Goal: Task Accomplishment & Management: Use online tool/utility

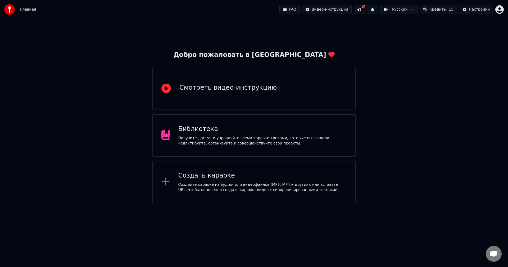
click at [268, 169] on div "Создать караоке Создайте караоке из аудио- или видеофайлов (MP3, MP4 и других),…" at bounding box center [253, 182] width 203 height 42
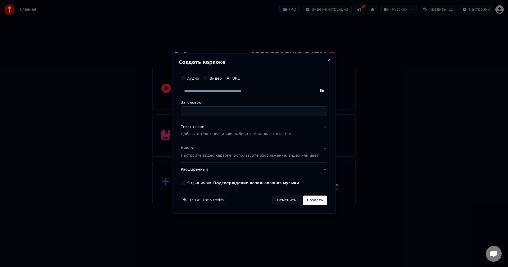
click at [209, 93] on input "text" at bounding box center [254, 91] width 146 height 11
paste input "**********"
type input "**********"
click at [211, 109] on input "Заголовок" at bounding box center [254, 111] width 146 height 10
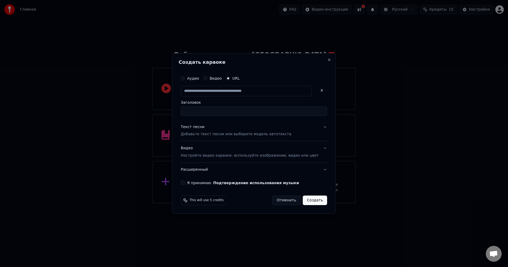
scroll to position [0, 0]
type input "**********"
click at [240, 124] on button "Текст песни Добавьте текст песни или выберите модель автотекста" at bounding box center [254, 130] width 146 height 21
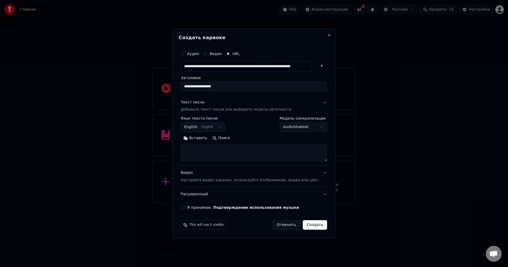
click at [260, 150] on textarea at bounding box center [254, 153] width 146 height 17
paste textarea "**********"
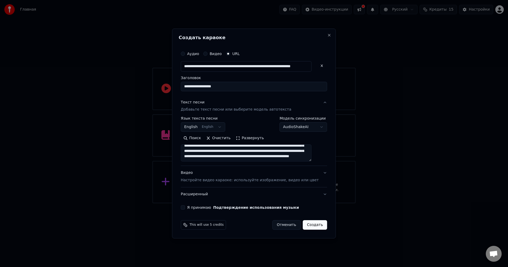
click at [250, 136] on button "Развернуть" at bounding box center [249, 138] width 33 height 8
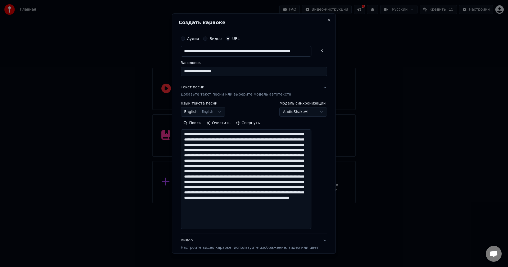
drag, startPoint x: 286, startPoint y: 135, endPoint x: 282, endPoint y: 135, distance: 4.3
click at [282, 135] on textarea at bounding box center [246, 178] width 131 height 99
click at [235, 140] on textarea at bounding box center [246, 178] width 131 height 99
click at [279, 161] on textarea at bounding box center [246, 178] width 131 height 99
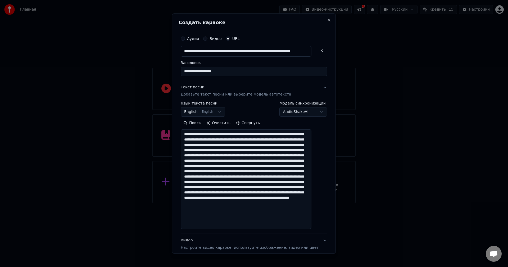
type textarea "**********"
click at [203, 123] on button "Поиск" at bounding box center [192, 123] width 23 height 8
click at [217, 111] on body "**********" at bounding box center [254, 101] width 508 height 203
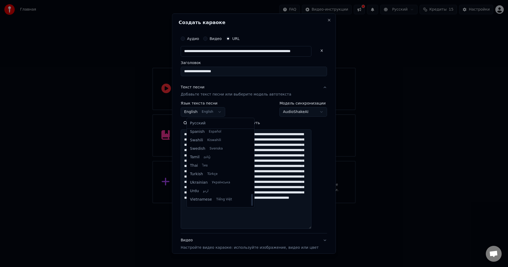
scroll to position [406, 0]
select select "**"
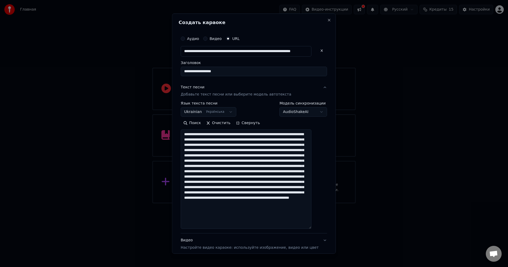
drag, startPoint x: 193, startPoint y: 165, endPoint x: 190, endPoint y: 165, distance: 3.4
click at [190, 165] on textarea at bounding box center [246, 178] width 131 height 99
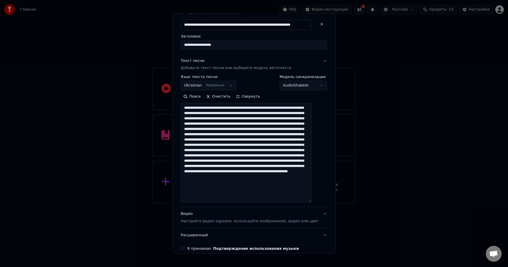
scroll to position [0, 0]
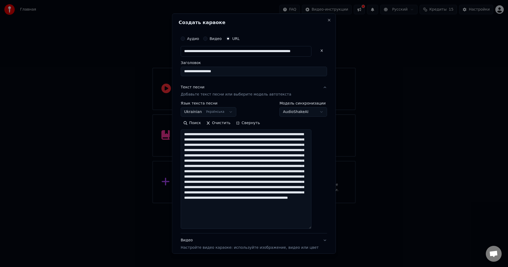
click at [289, 197] on textarea at bounding box center [246, 178] width 131 height 99
type textarea "**********"
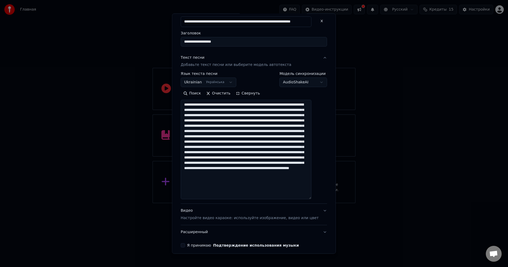
scroll to position [52, 0]
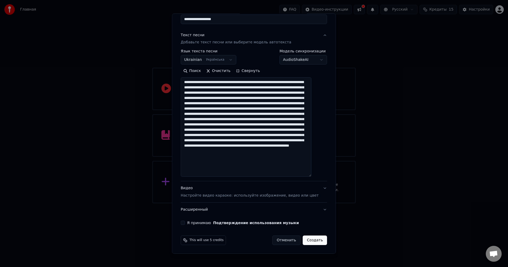
click at [185, 221] on button "Я принимаю Подтверждение использования музыки" at bounding box center [183, 223] width 4 height 4
click at [309, 189] on button "Видео Настройте видео караоке: используйте изображение, видео или цвет" at bounding box center [254, 191] width 146 height 21
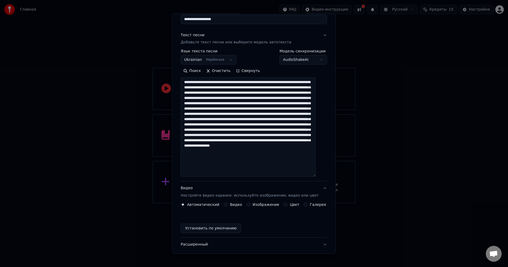
scroll to position [0, 0]
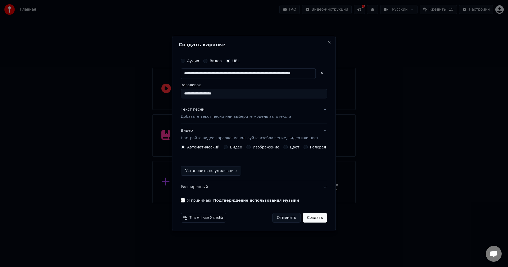
click at [286, 148] on button "Цвет" at bounding box center [286, 147] width 4 height 4
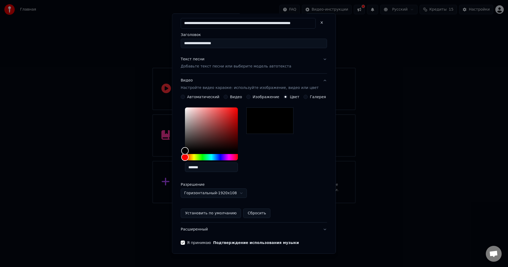
scroll to position [48, 0]
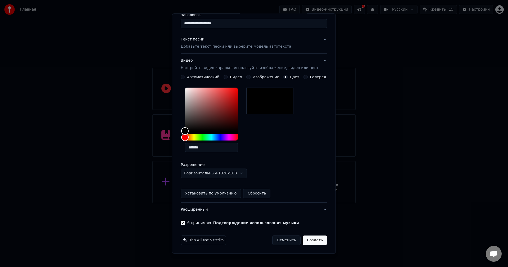
click at [308, 242] on button "Создать" at bounding box center [315, 240] width 24 height 10
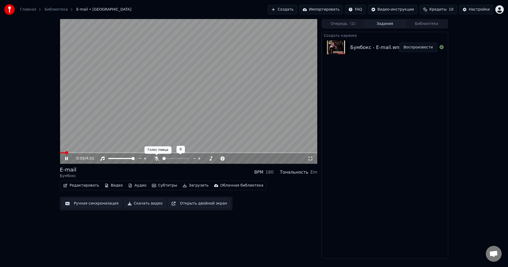
click at [157, 156] on icon at bounding box center [156, 158] width 5 height 4
click at [68, 153] on span at bounding box center [188, 152] width 257 height 1
click at [68, 154] on div "0:08 / 4:01" at bounding box center [188, 158] width 257 height 11
click at [68, 154] on div "0:09 / 4:01" at bounding box center [188, 158] width 257 height 11
click at [70, 153] on div "0:15 / 4:01" at bounding box center [188, 91] width 257 height 145
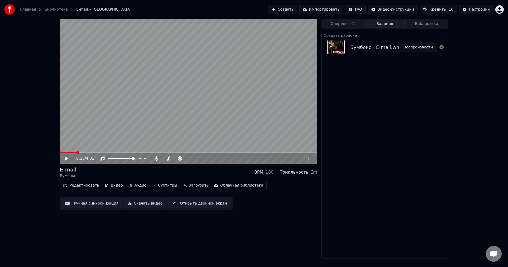
click at [68, 153] on div "0:15 / 4:01" at bounding box center [188, 158] width 257 height 11
drag, startPoint x: 67, startPoint y: 152, endPoint x: 57, endPoint y: 154, distance: 10.7
click at [56, 154] on div "0:15 / 4:01 E-mail Бумбокс BPM 180 Тональность Em Редактировать Видео Аудио Суб…" at bounding box center [254, 139] width 397 height 240
click at [60, 153] on span at bounding box center [60, 152] width 0 height 1
click at [64, 155] on div "0:00 / 4:01" at bounding box center [188, 158] width 257 height 11
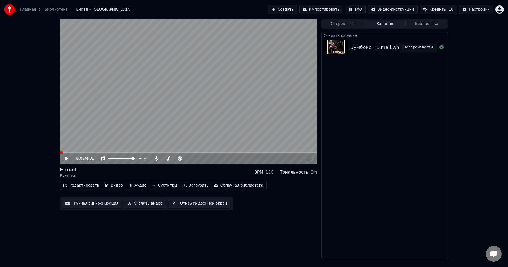
click at [66, 157] on icon at bounding box center [66, 159] width 3 height 4
click at [178, 150] on video at bounding box center [188, 91] width 257 height 145
click at [180, 153] on div "0:13 / 4:01" at bounding box center [188, 158] width 257 height 11
click at [182, 152] on span at bounding box center [188, 152] width 257 height 1
click at [69, 159] on icon at bounding box center [70, 158] width 12 height 4
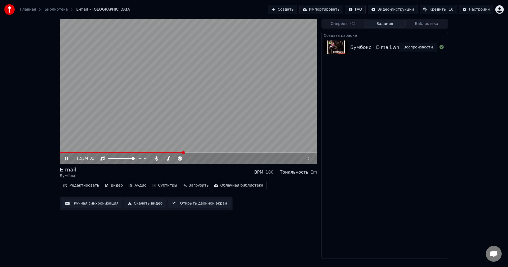
click at [69, 159] on icon at bounding box center [70, 158] width 12 height 4
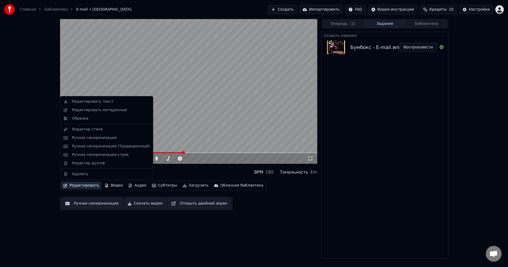
click at [83, 184] on button "Редактировать" at bounding box center [81, 185] width 40 height 7
click at [102, 103] on div "Редактировать текст" at bounding box center [93, 101] width 42 height 5
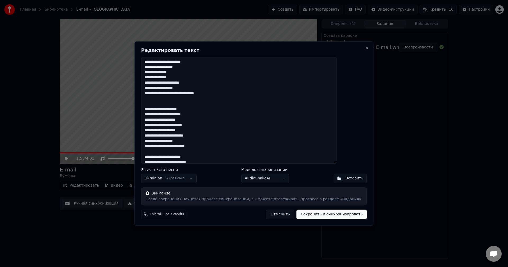
drag, startPoint x: 164, startPoint y: 73, endPoint x: 155, endPoint y: 72, distance: 9.0
click at [156, 72] on div "Редактировать текст Язык текста песни Ukrainian Українська Модель синхронизации…" at bounding box center [253, 133] width 239 height 184
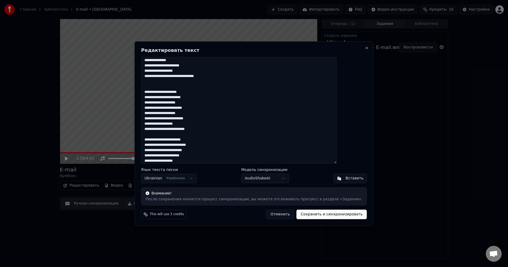
scroll to position [26, 0]
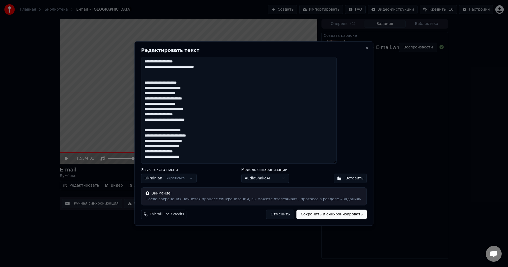
drag, startPoint x: 199, startPoint y: 131, endPoint x: 195, endPoint y: 131, distance: 3.7
click at [195, 131] on textarea at bounding box center [238, 110] width 195 height 107
click at [165, 131] on textarea at bounding box center [238, 110] width 195 height 107
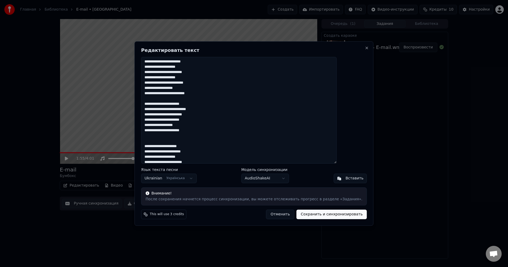
scroll to position [79, 0]
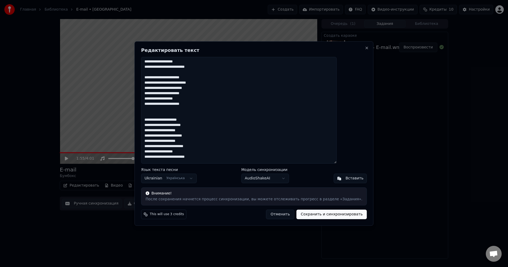
type textarea "**********"
click at [320, 216] on button "Сохранить и синхронизировать" at bounding box center [331, 214] width 70 height 10
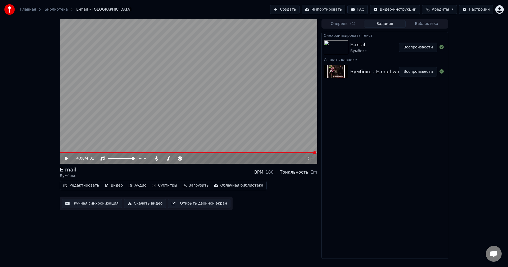
click at [338, 184] on div "Синхронизировать текст E-mail Бумбокс Воспроизвести Создать караоке Бумбокс - E…" at bounding box center [384, 145] width 127 height 227
click at [417, 49] on button "Воспроизвести" at bounding box center [418, 48] width 38 height 10
click at [67, 157] on icon at bounding box center [70, 158] width 12 height 4
click at [162, 158] on span at bounding box center [162, 158] width 0 height 1
click at [190, 186] on button "Загрузить" at bounding box center [195, 185] width 30 height 7
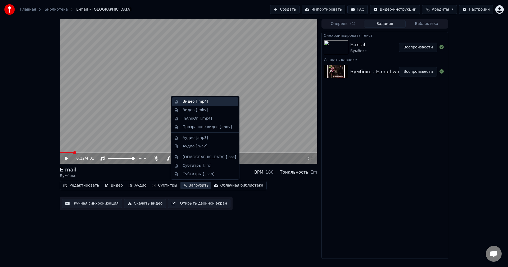
click at [206, 101] on div "Видео [.mp4]" at bounding box center [208, 101] width 53 height 5
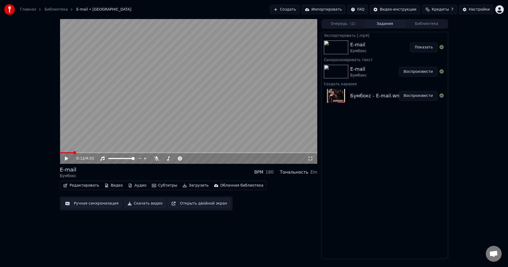
click at [429, 45] on button "Показать" at bounding box center [423, 48] width 27 height 10
